Goal: Transaction & Acquisition: Purchase product/service

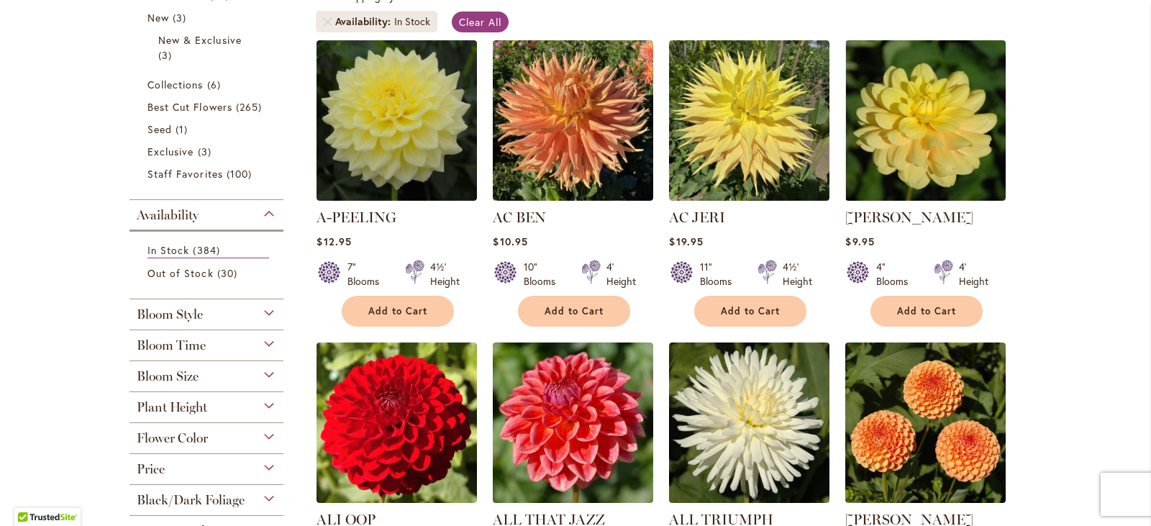
scroll to position [288, 0]
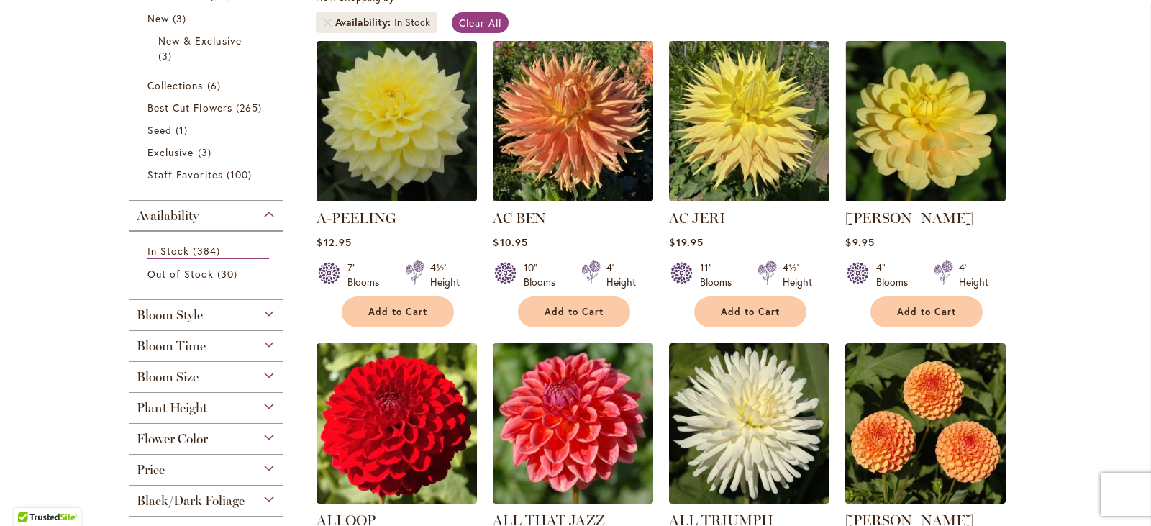
click at [268, 376] on div "Bloom Size" at bounding box center [206, 373] width 154 height 23
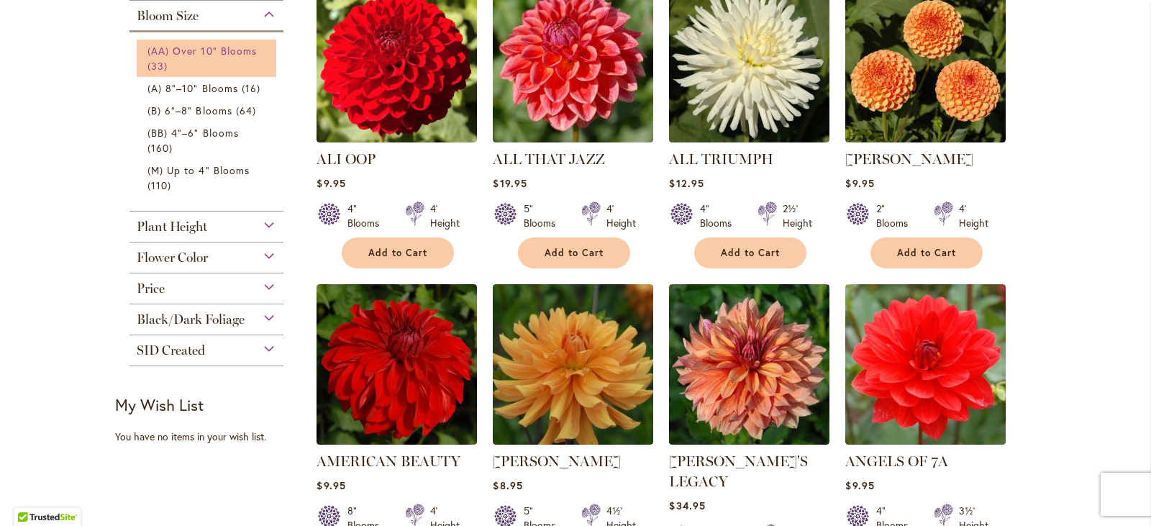
click at [174, 56] on span "(AA) Over 10" Blooms" at bounding box center [201, 51] width 109 height 14
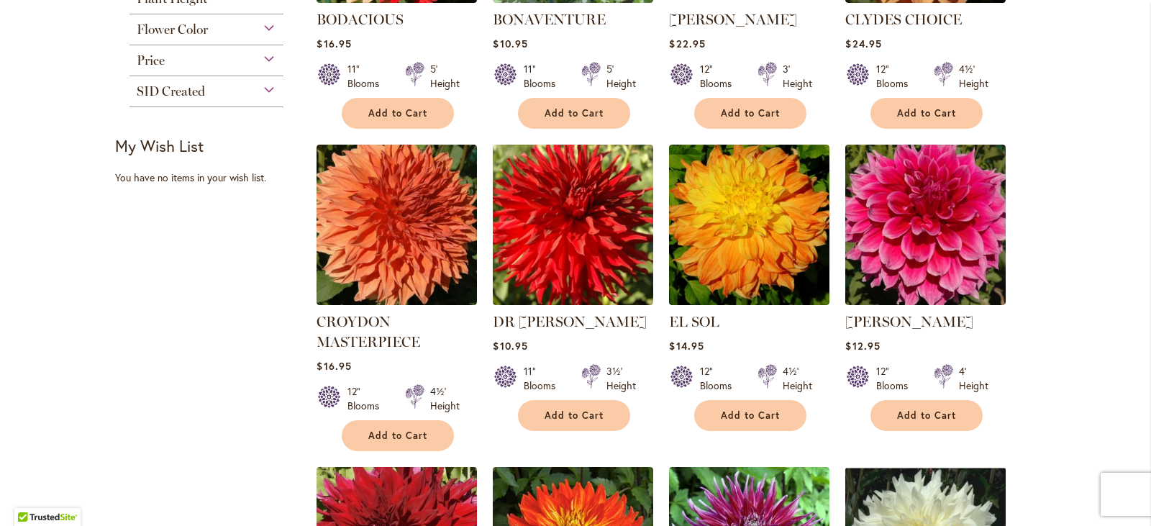
scroll to position [791, 0]
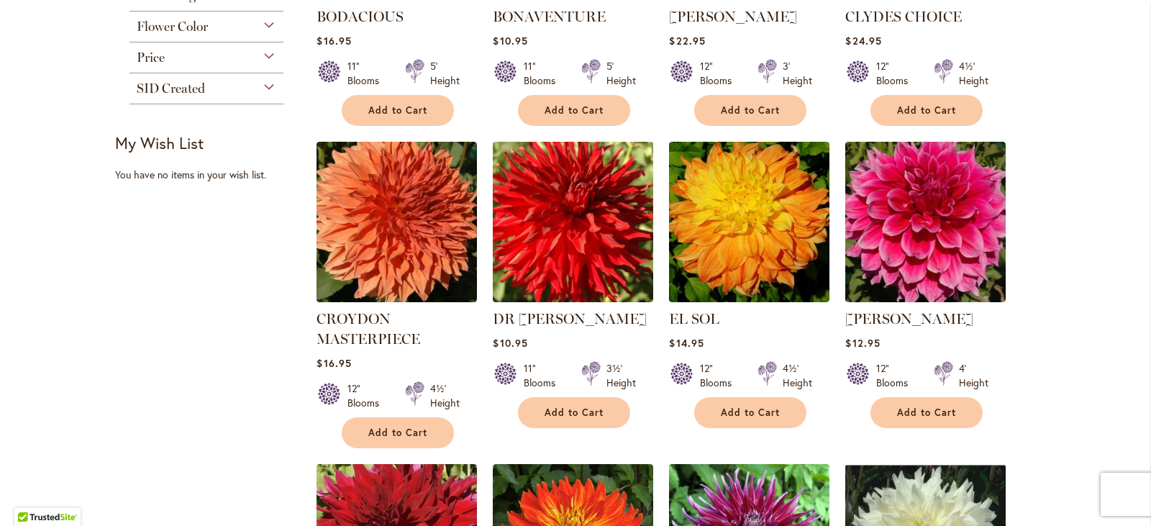
click at [604, 189] on img at bounding box center [573, 221] width 168 height 168
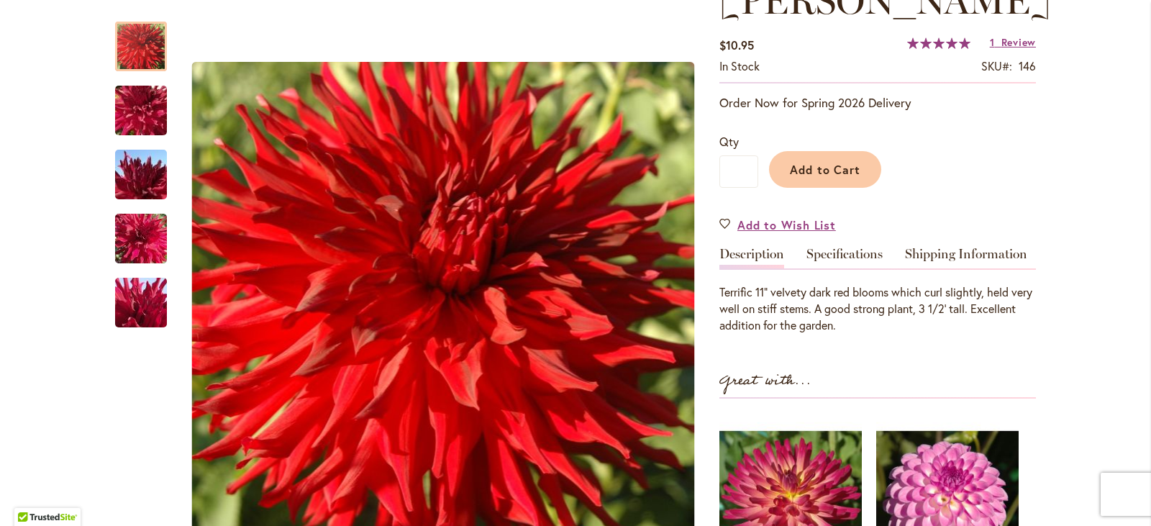
scroll to position [288, 0]
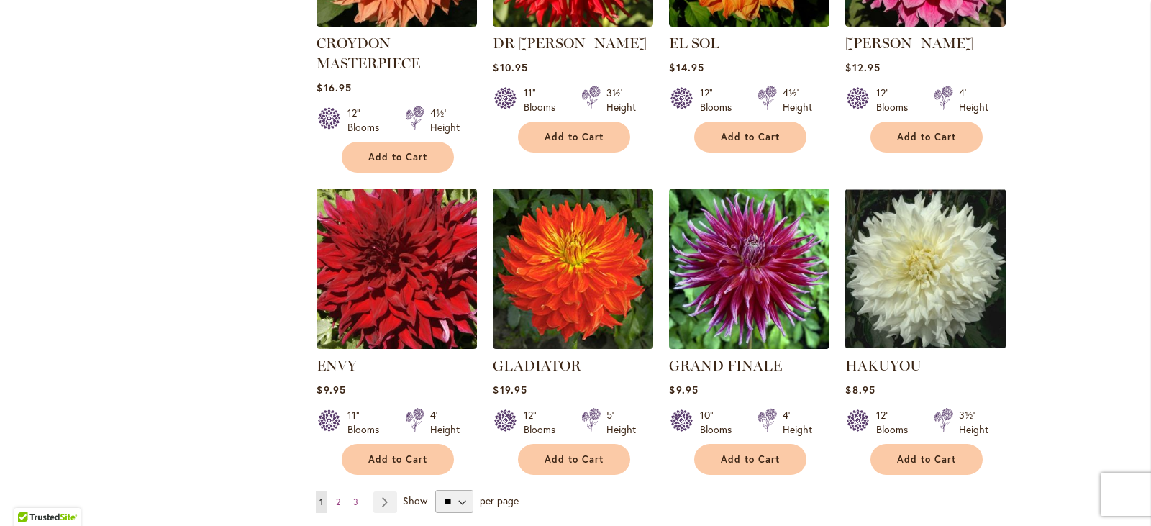
scroll to position [1079, 0]
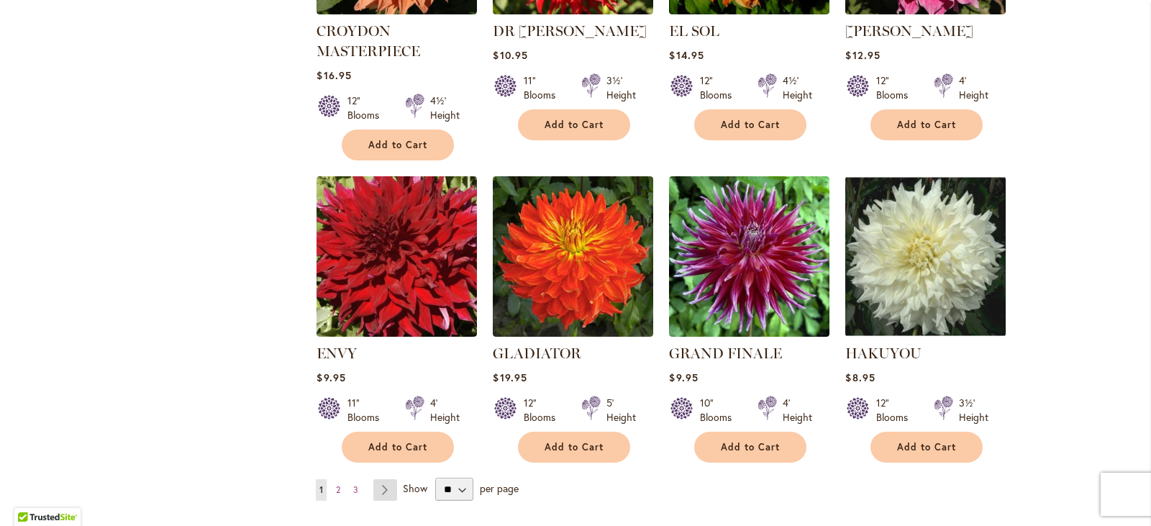
click at [381, 497] on link "Page Next" at bounding box center [385, 490] width 24 height 22
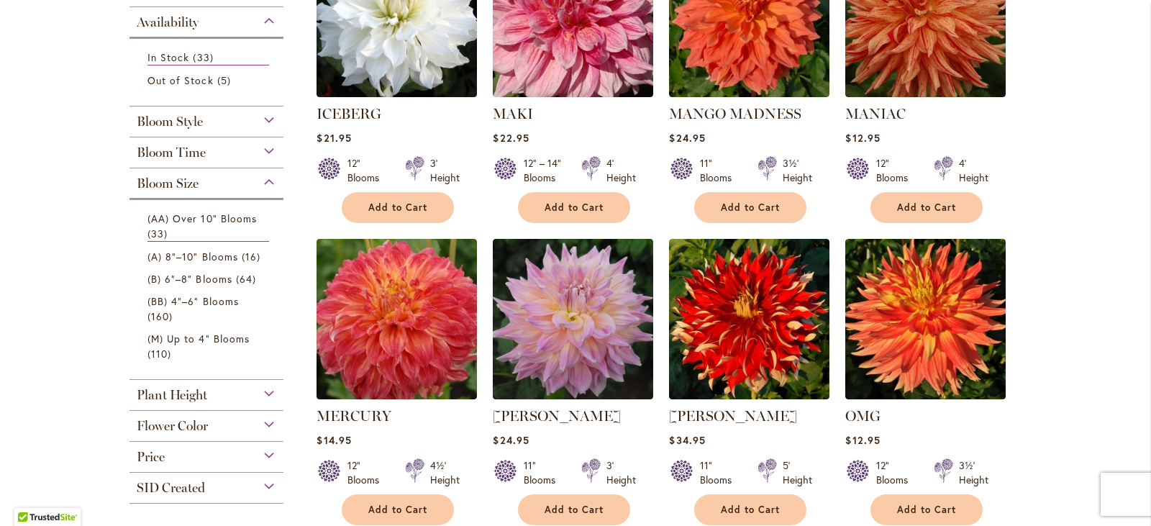
scroll to position [432, 0]
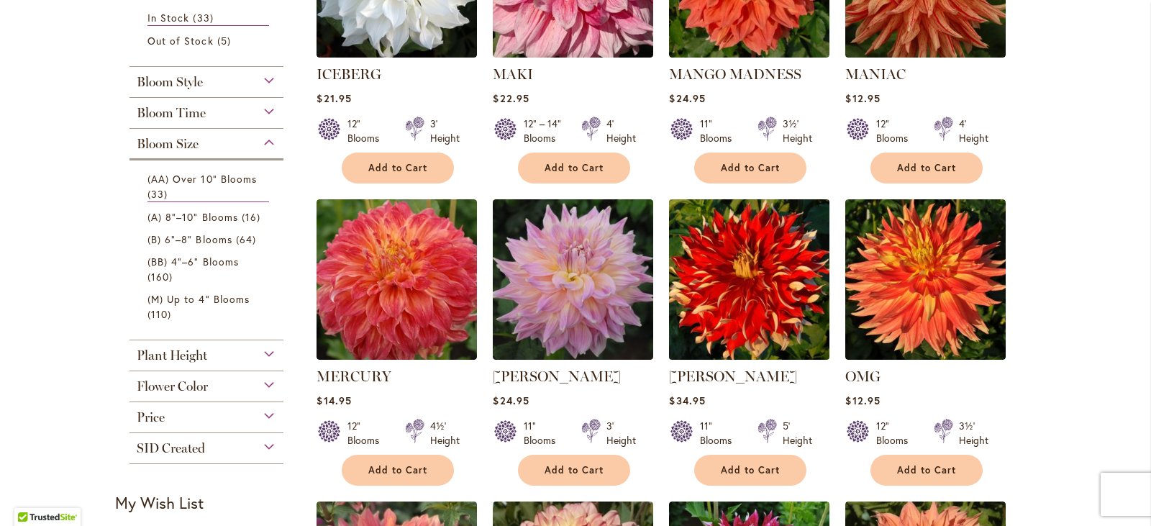
click at [682, 269] on img at bounding box center [749, 279] width 168 height 168
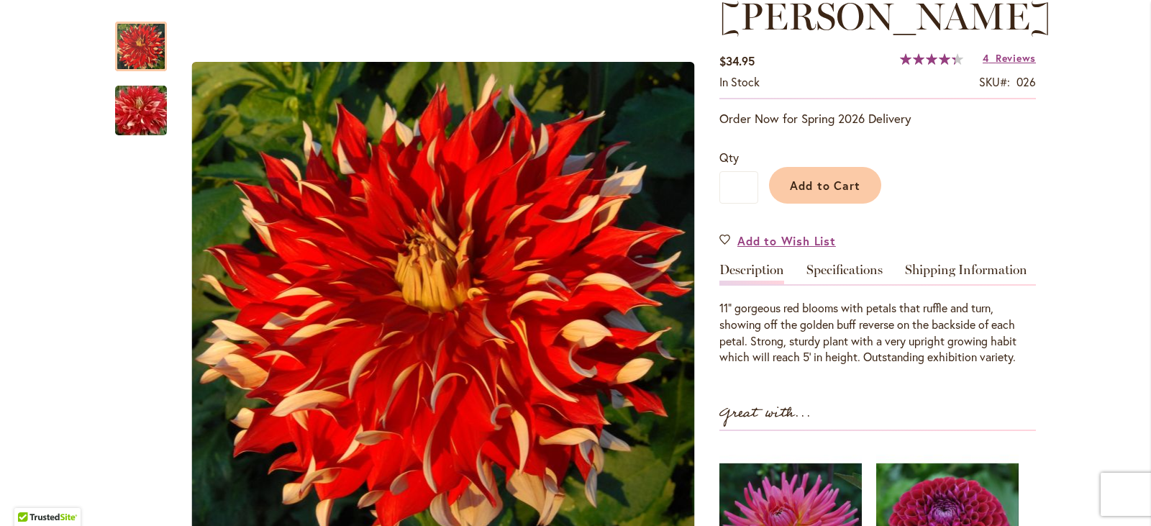
scroll to position [360, 0]
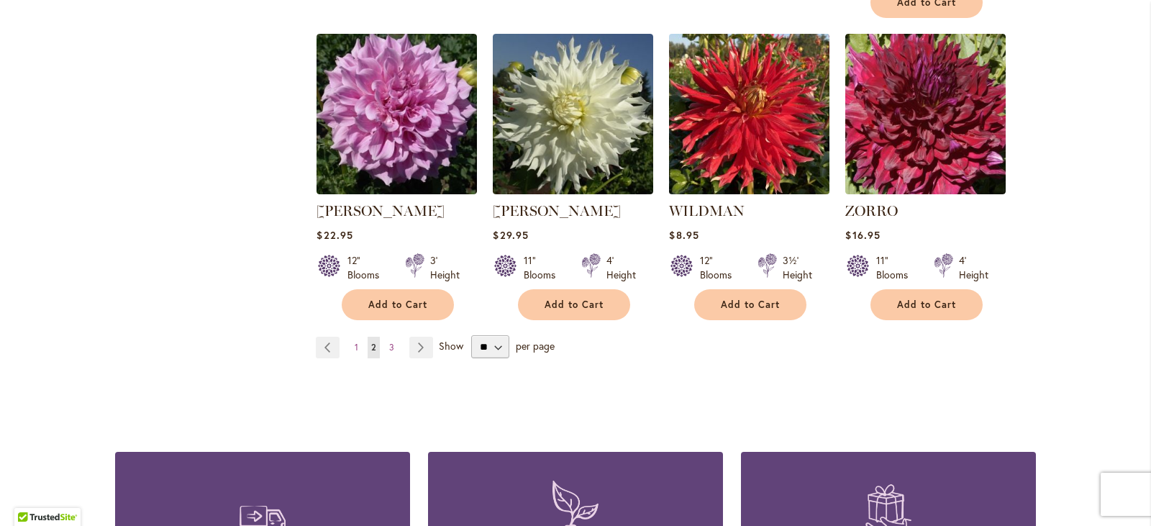
scroll to position [1223, 0]
